Goal: Task Accomplishment & Management: Complete application form

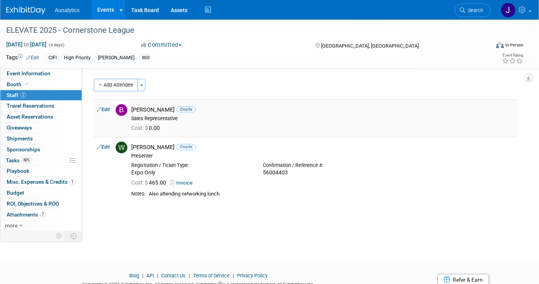
click at [110, 109] on link "Edit" at bounding box center [103, 109] width 13 height 5
select select "71caccb3-c3c0-421a-b75a-cae98da48757"
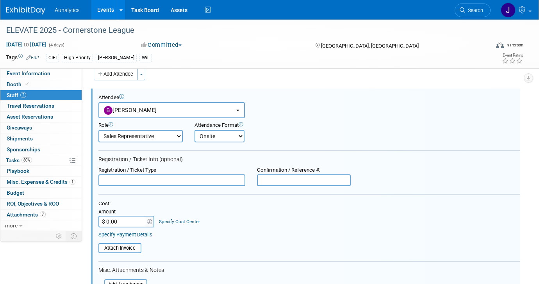
click at [135, 182] on input "text" at bounding box center [171, 181] width 147 height 12
paste input "56610909"
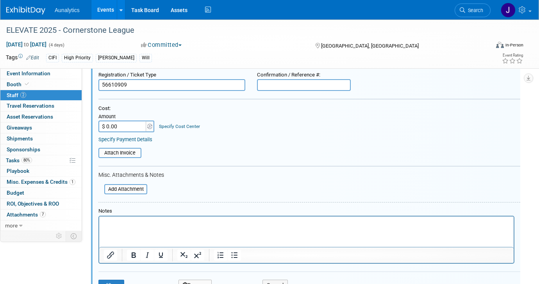
scroll to position [103, 0]
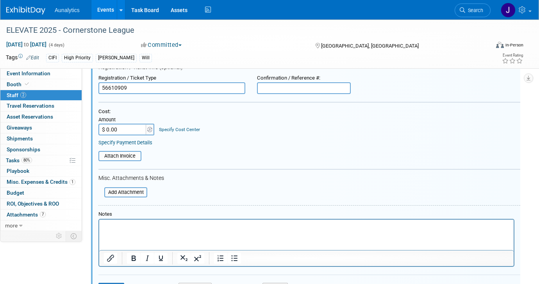
type input "56610909"
click at [136, 128] on input "$ 0.00" at bounding box center [122, 130] width 49 height 12
type input "$ 75.00"
click at [129, 154] on input "file" at bounding box center [94, 156] width 93 height 9
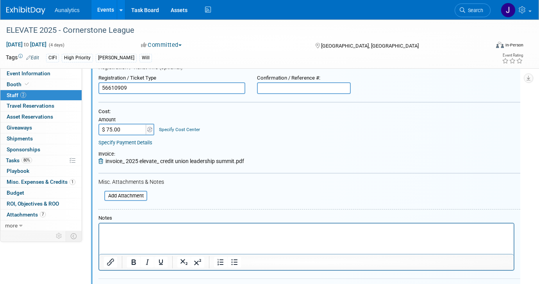
click at [191, 234] on html at bounding box center [306, 228] width 414 height 11
click at [105, 231] on p "Networking Luncheon" at bounding box center [306, 231] width 405 height 8
click at [296, 225] on html "Included in booth registration; attending Networking Luncheon" at bounding box center [306, 228] width 414 height 11
click at [296, 230] on p "Included in booth registration; attending Networking Luncheon" at bounding box center [306, 231] width 405 height 8
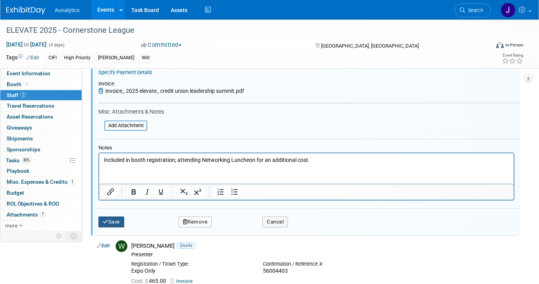
click at [104, 220] on icon "submit" at bounding box center [105, 222] width 5 height 5
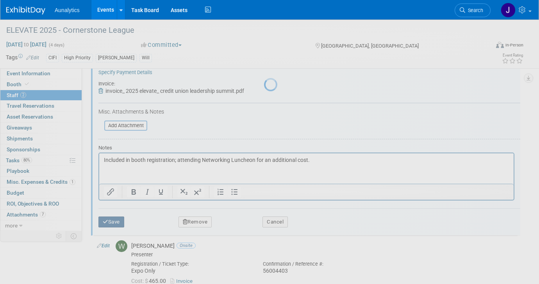
scroll to position [42, 0]
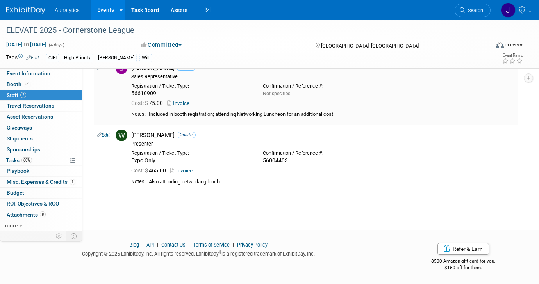
click at [180, 104] on link "Invoice" at bounding box center [179, 103] width 25 height 6
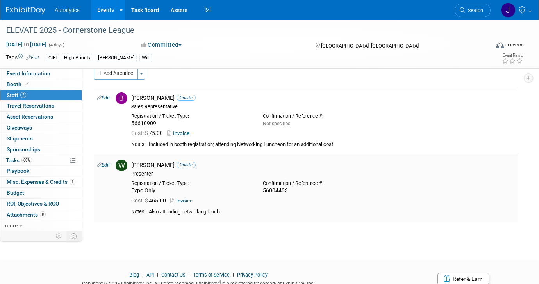
scroll to position [0, 0]
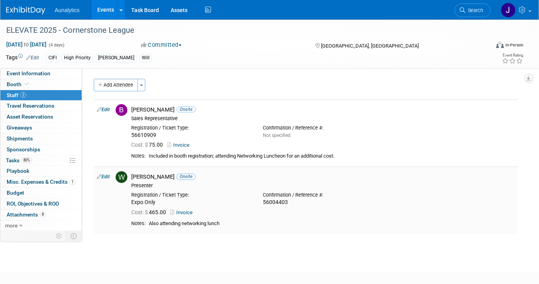
click at [108, 180] on link "Edit" at bounding box center [103, 176] width 13 height 5
select select "09e9535f-bb3d-4511-8a2d-cfd80c7f724a"
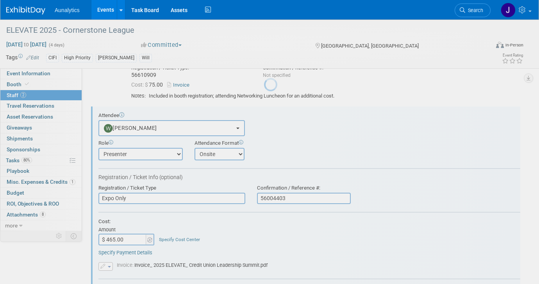
scroll to position [78, 0]
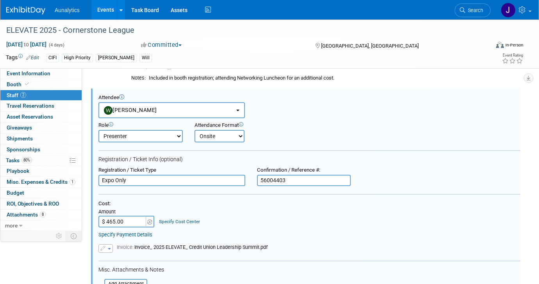
click at [109, 221] on input "$ 465.00" at bounding box center [122, 222] width 49 height 12
type input "$ 65.00"
click at [226, 80] on div "Included in booth registration; attending Networking Luncheon for an additional…" at bounding box center [332, 78] width 366 height 7
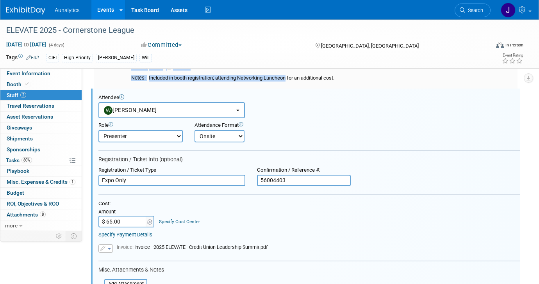
copy table "Edit [PERSON_NAME] Onsite Sales Representative Registration / Ticket Type: 5661…"
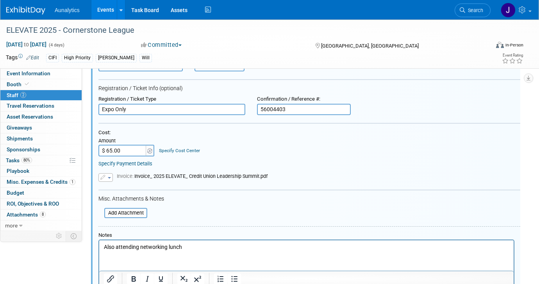
scroll to position [157, 0]
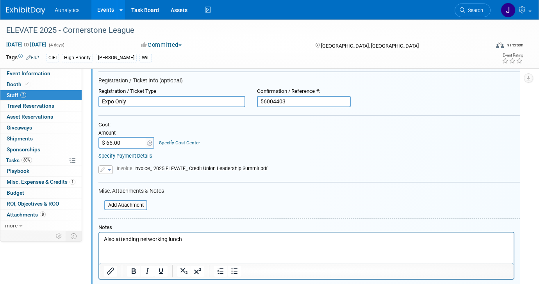
click at [181, 239] on p "Also attending networking lunch" at bounding box center [306, 240] width 405 height 8
paste body "Rich Text Area. Press ALT-0 for help."
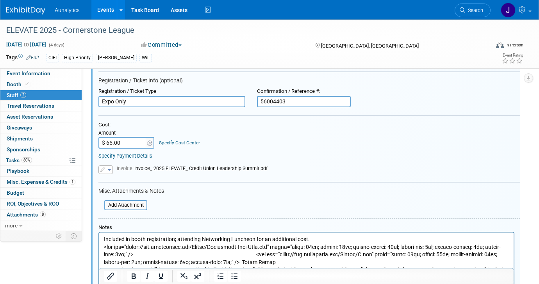
drag, startPoint x: 323, startPoint y: 235, endPoint x: 325, endPoint y: 263, distance: 28.2
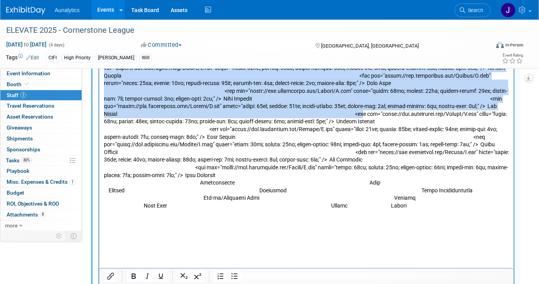
scroll to position [647, 0]
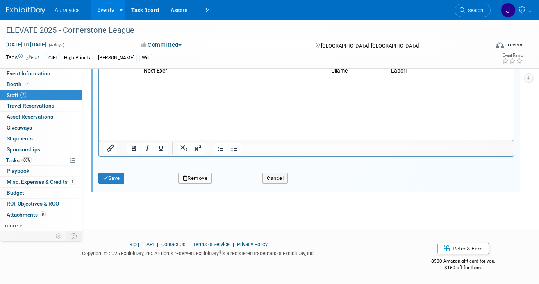
drag, startPoint x: 324, startPoint y: -249, endPoint x: 335, endPoint y: 265, distance: 514.5
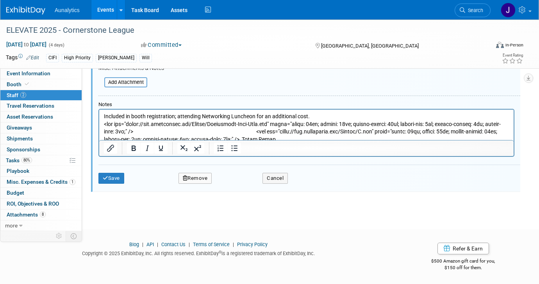
scroll to position [280, 0]
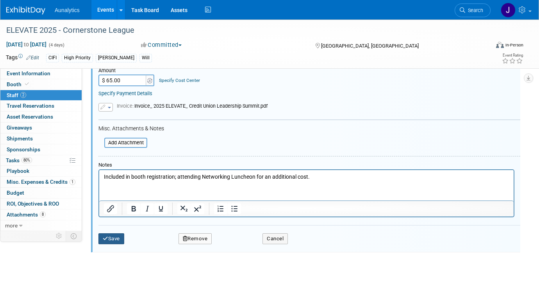
click at [121, 238] on button "Save" at bounding box center [111, 239] width 26 height 11
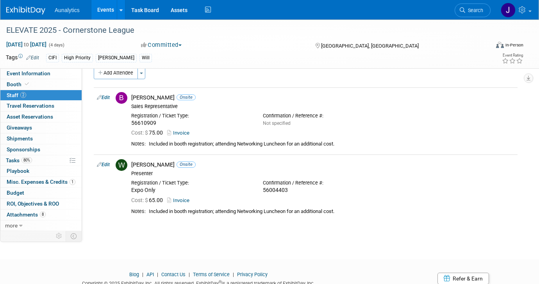
scroll to position [0, 0]
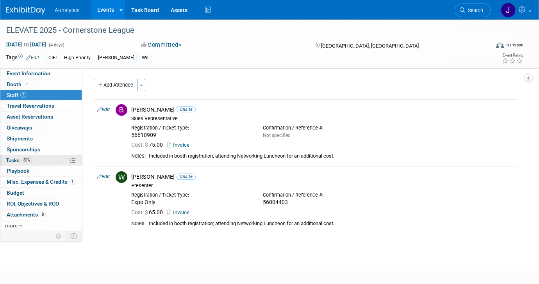
click at [36, 162] on link "80% Tasks 80%" at bounding box center [40, 160] width 81 height 11
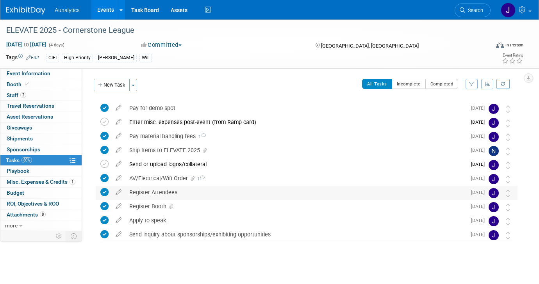
click at [144, 196] on div "Register Attendees" at bounding box center [295, 192] width 341 height 13
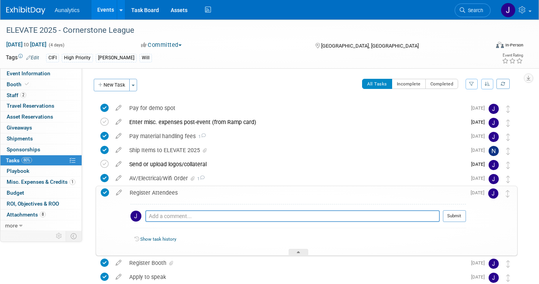
click at [144, 196] on div "Register Attendees" at bounding box center [296, 192] width 340 height 13
